Goal: Transaction & Acquisition: Purchase product/service

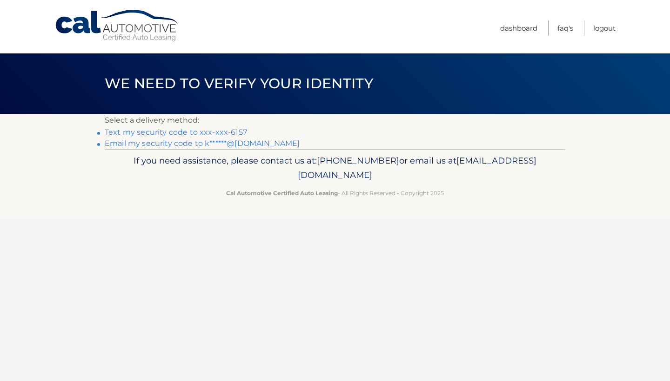
click at [171, 132] on link "Text my security code to xxx-xxx-6157" at bounding box center [176, 132] width 142 height 9
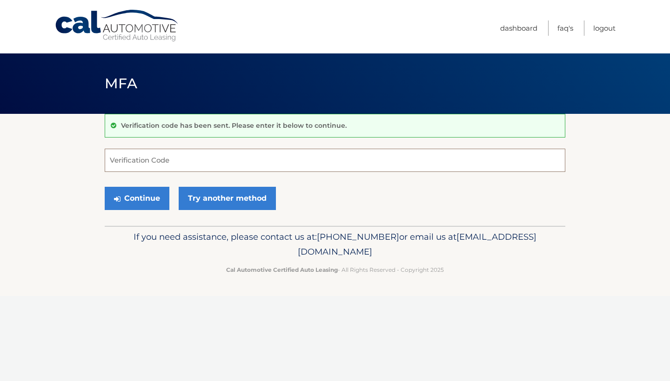
click at [154, 157] on input "Verification Code" at bounding box center [335, 160] width 460 height 23
type input "568081"
click at [128, 198] on button "Continue" at bounding box center [137, 198] width 65 height 23
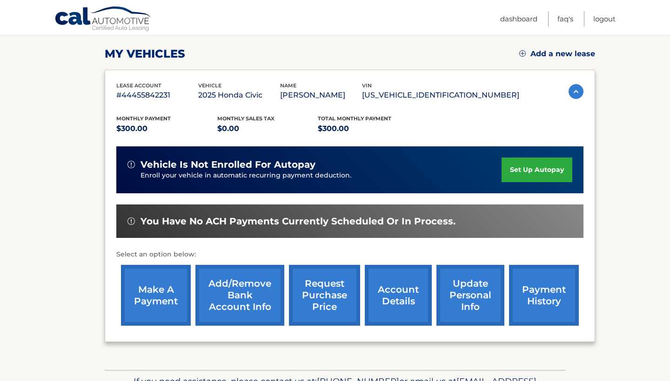
scroll to position [123, 0]
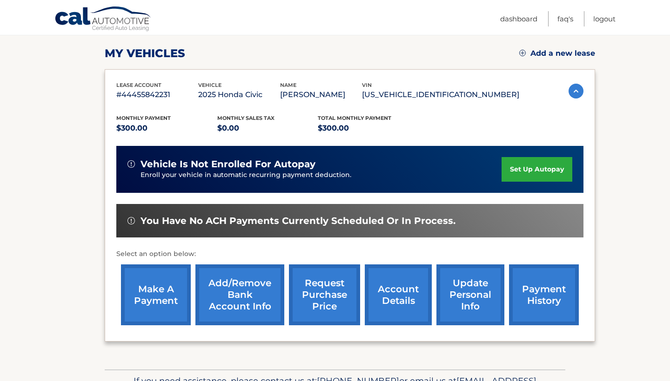
click at [156, 280] on link "make a payment" at bounding box center [156, 295] width 70 height 61
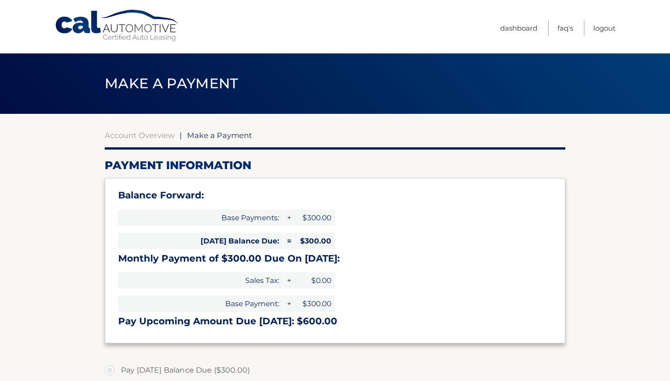
select select "YWQ5NGFhMDQtMDk3NS00ZmU2LTg2MTQtYThjNzI4MDIyNDlh"
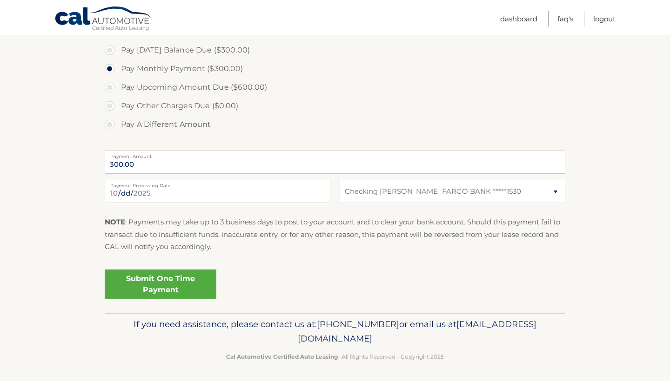
scroll to position [320, 0]
click at [165, 279] on link "Submit One Time Payment" at bounding box center [161, 285] width 112 height 30
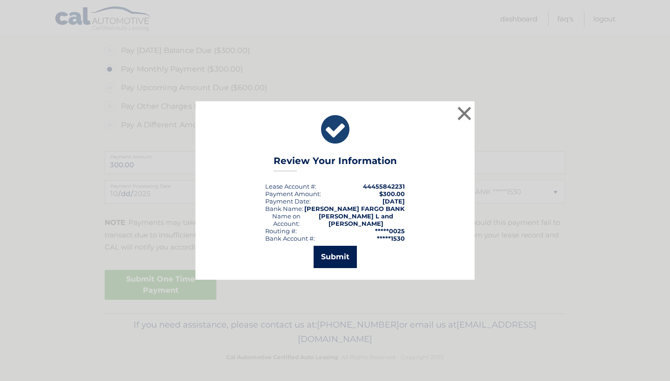
click at [330, 259] on button "Submit" at bounding box center [334, 257] width 43 height 22
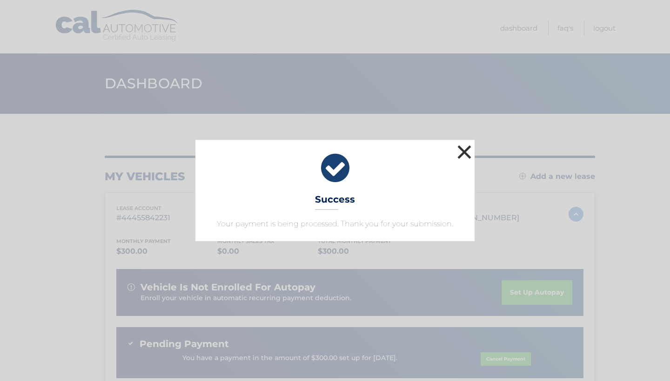
click at [462, 156] on button "×" at bounding box center [464, 152] width 19 height 19
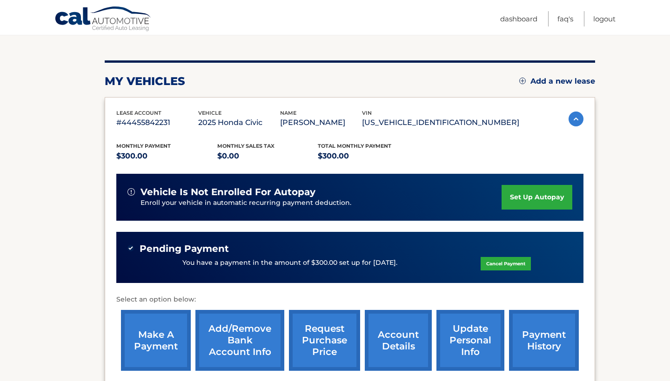
scroll to position [110, 0]
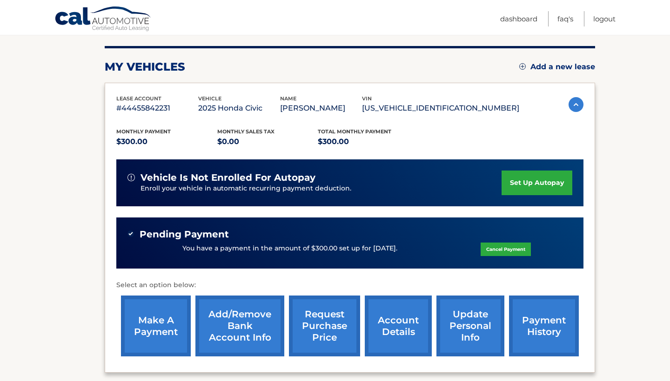
click at [542, 315] on link "payment history" at bounding box center [544, 326] width 70 height 61
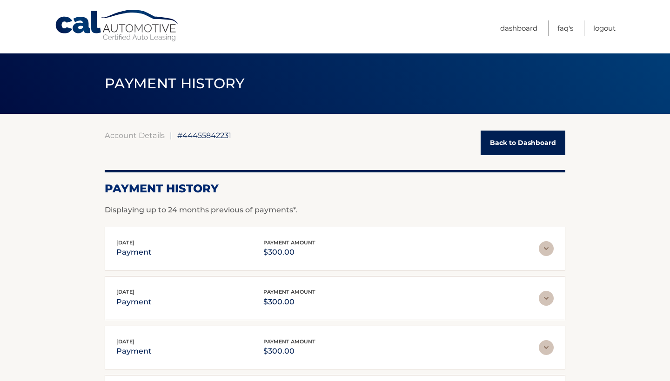
click at [546, 151] on link "Back to Dashboard" at bounding box center [522, 143] width 85 height 25
click at [538, 142] on link "Back to Dashboard" at bounding box center [522, 143] width 85 height 25
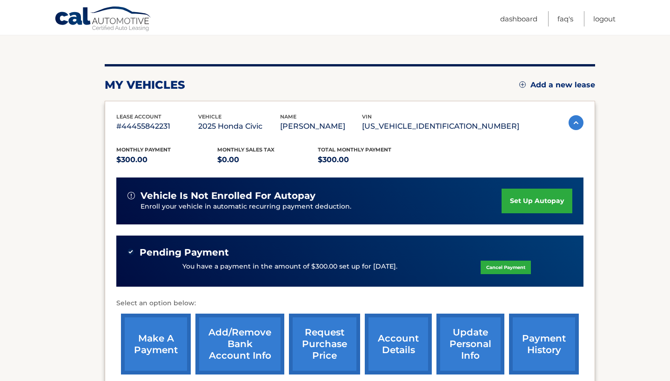
scroll to position [110, 0]
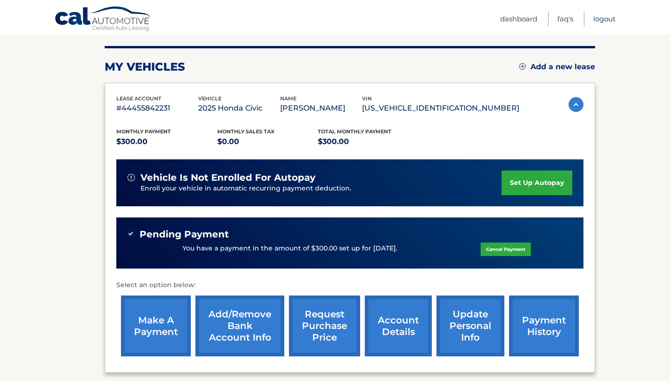
click at [601, 17] on link "Logout" at bounding box center [604, 18] width 22 height 15
